Goal: Task Accomplishment & Management: Complete application form

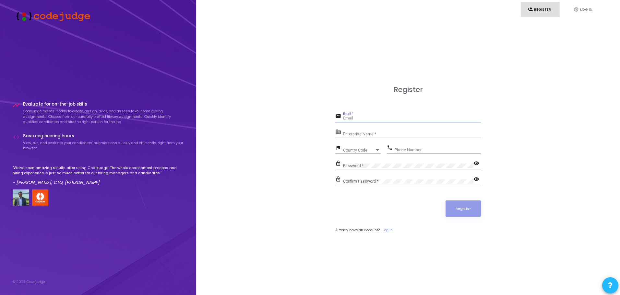
click at [356, 119] on input "Email *" at bounding box center [412, 118] width 138 height 5
type input "[EMAIL_ADDRESS][DOMAIN_NAME]"
click at [366, 131] on div "Enterprise Name *" at bounding box center [412, 133] width 138 height 10
click at [371, 150] on div "Country Code" at bounding box center [359, 151] width 32 height 4
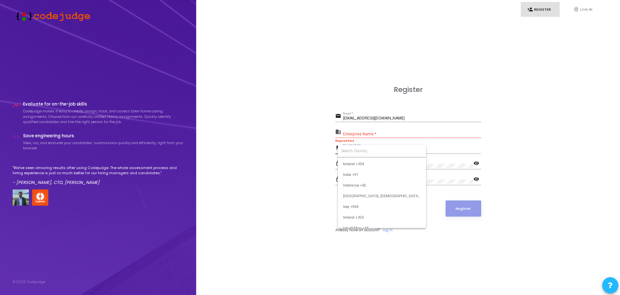
scroll to position [1016, 0]
click at [345, 173] on span "India +91" at bounding box center [382, 174] width 78 height 11
click at [407, 150] on input "Phone Number" at bounding box center [438, 150] width 86 height 5
type input "7027031236"
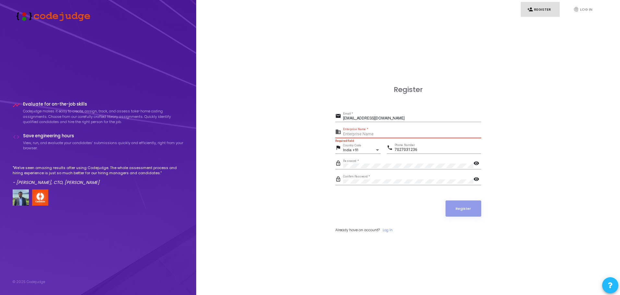
click at [352, 134] on input "Enterprise Name *" at bounding box center [412, 134] width 138 height 5
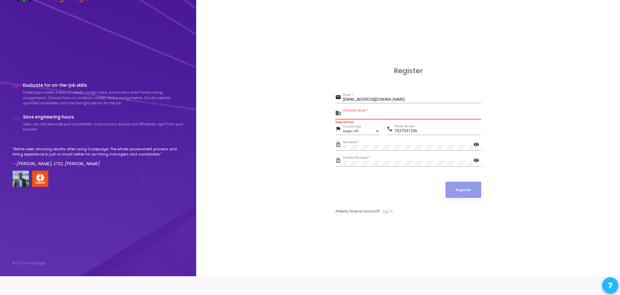
scroll to position [0, 0]
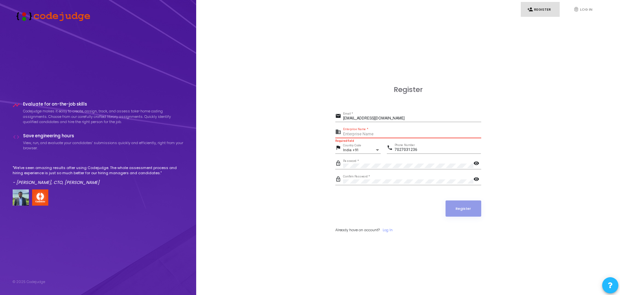
click at [352, 136] on input "Enterprise Name *" at bounding box center [412, 134] width 138 height 5
paste input "Payoneer"
type input "Candidate Name - Kartik , Company - Payoneer"
click at [468, 206] on button "Register" at bounding box center [464, 209] width 36 height 16
click at [460, 206] on button "Register" at bounding box center [464, 209] width 36 height 16
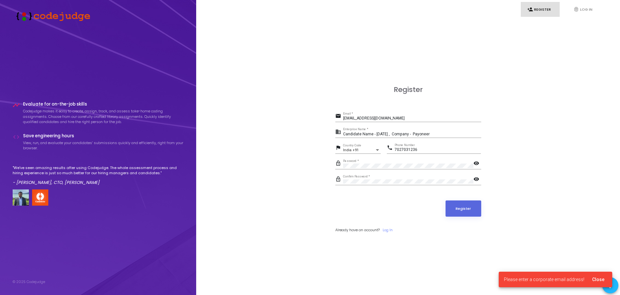
click at [388, 227] on form "email kartikmongia89@gmail.com Email * business Candidate Name - Kartik , Compa…" at bounding box center [408, 172] width 146 height 121
click at [387, 229] on link "Log In" at bounding box center [388, 231] width 10 height 6
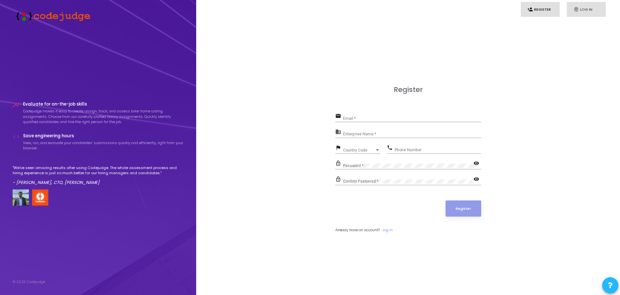
click at [583, 7] on link "fingerprint Log In" at bounding box center [586, 9] width 39 height 15
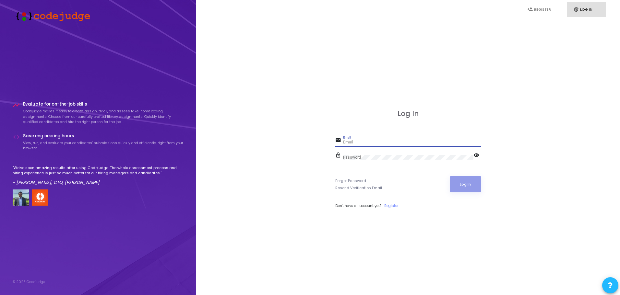
click at [347, 142] on input "Email" at bounding box center [412, 142] width 138 height 5
type input "[EMAIL_ADDRESS][DOMAIN_NAME]"
click at [459, 184] on button "Log In" at bounding box center [465, 184] width 31 height 16
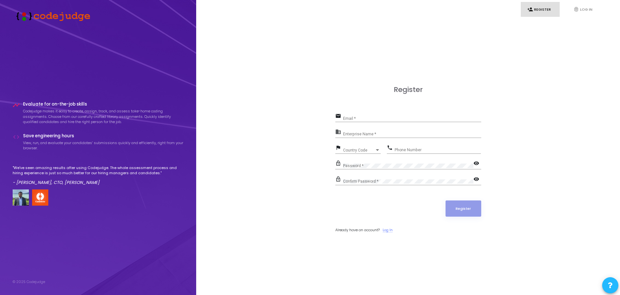
click at [392, 230] on link "Log In" at bounding box center [388, 231] width 10 height 6
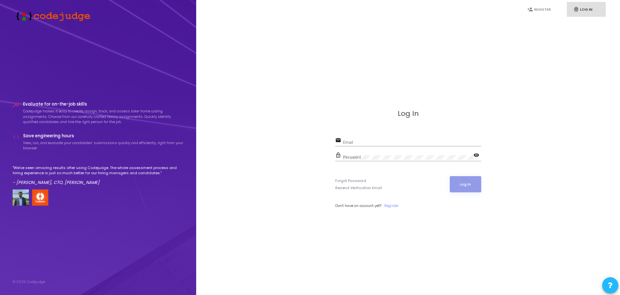
click at [356, 139] on div "Email" at bounding box center [412, 141] width 138 height 10
type input "[EMAIL_ADDRESS][DOMAIN_NAME]"
click at [461, 182] on button "Log In" at bounding box center [465, 184] width 31 height 16
click at [462, 184] on button "Log In" at bounding box center [465, 184] width 31 height 16
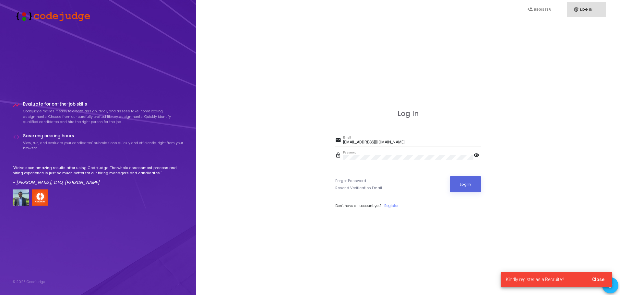
click at [580, 10] on link "fingerprint Log In" at bounding box center [586, 9] width 39 height 15
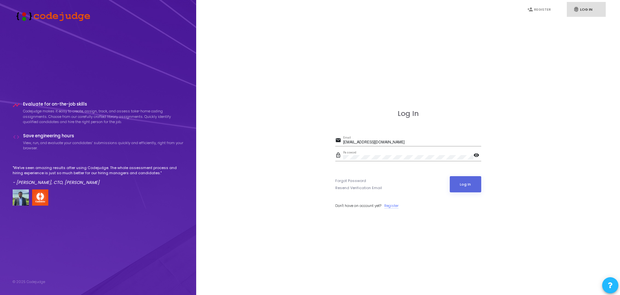
click at [394, 207] on link "Register" at bounding box center [391, 206] width 14 height 6
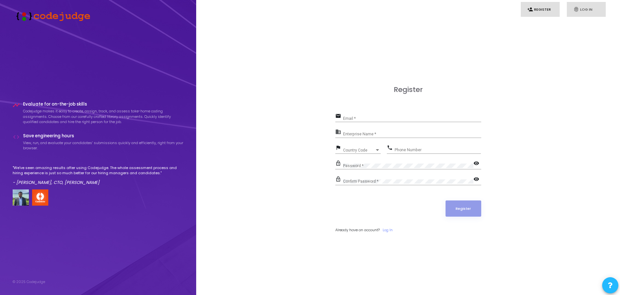
click at [592, 10] on link "fingerprint Log In" at bounding box center [586, 9] width 39 height 15
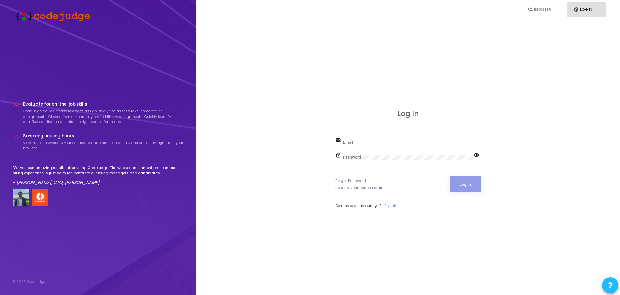
click at [353, 145] on div "Email" at bounding box center [412, 141] width 138 height 10
type input "[EMAIL_ADDRESS][DOMAIN_NAME]"
click at [465, 180] on button "Log In" at bounding box center [465, 184] width 31 height 16
